Goal: Find specific page/section: Find specific page/section

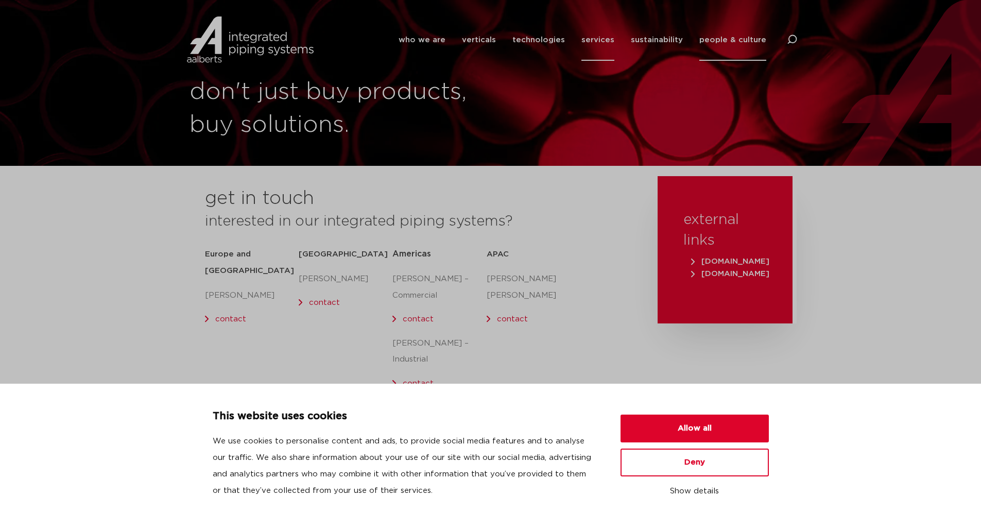
click at [604, 34] on link "services" at bounding box center [598, 40] width 33 height 42
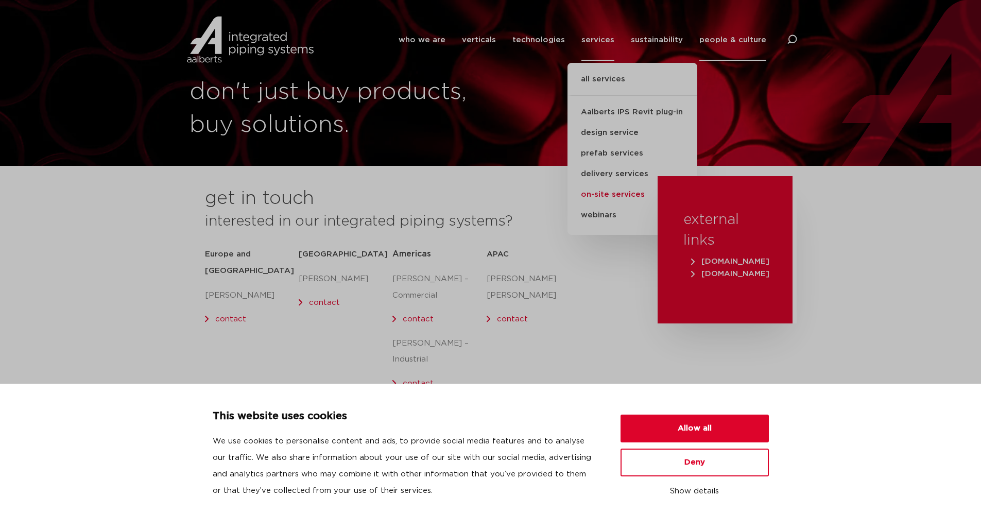
click at [625, 199] on link "on-site services" at bounding box center [633, 194] width 130 height 21
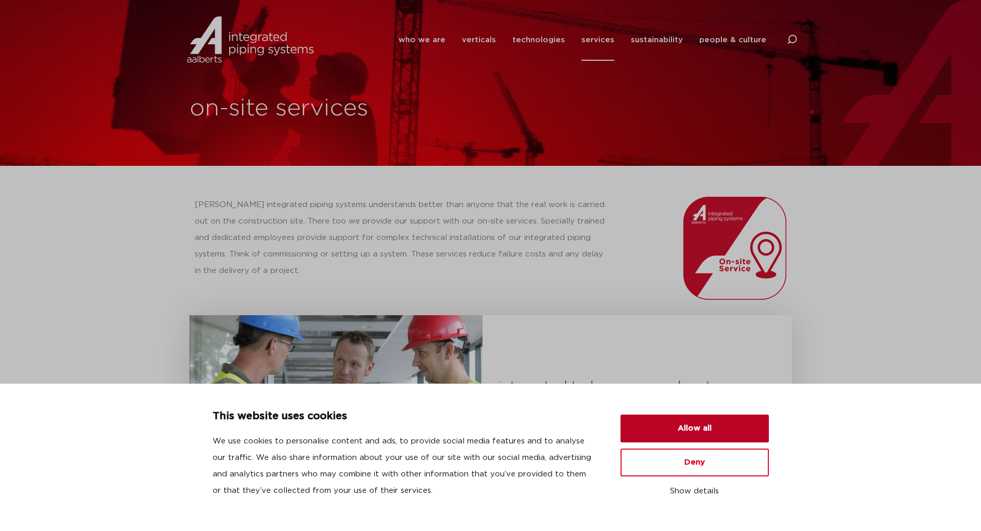
click at [663, 429] on button "Allow all" at bounding box center [695, 429] width 148 height 28
